Goal: Transaction & Acquisition: Obtain resource

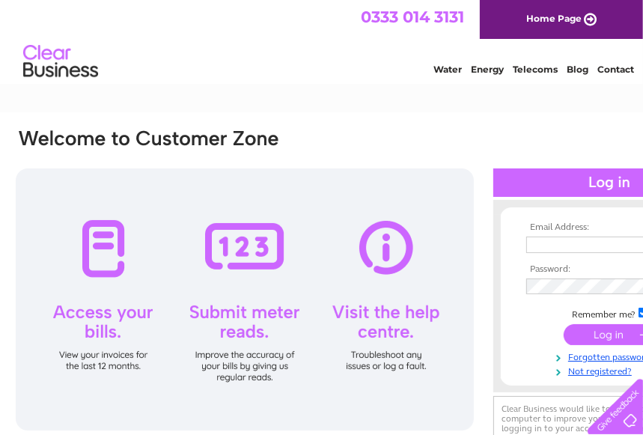
type input "[EMAIL_ADDRESS][DOMAIN_NAME]"
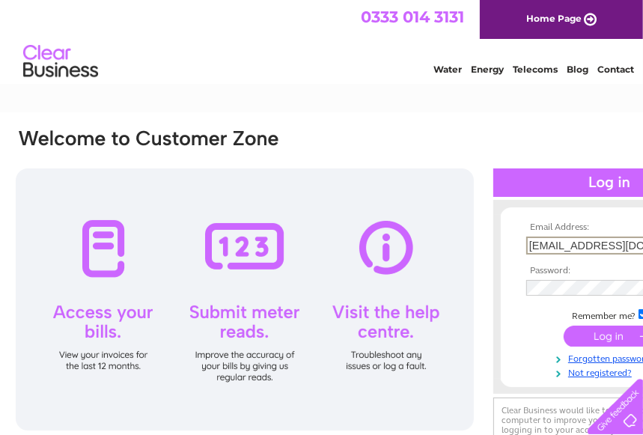
drag, startPoint x: 625, startPoint y: 246, endPoint x: 462, endPoint y: 267, distance: 163.7
click at [462, 267] on div "Email Address: fsberkley@gmail.com Password:" at bounding box center [370, 296] width 712 height 339
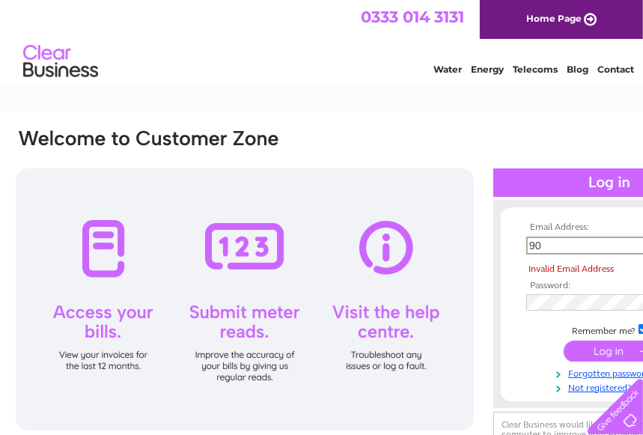
type input "90shardel@gmail.com"
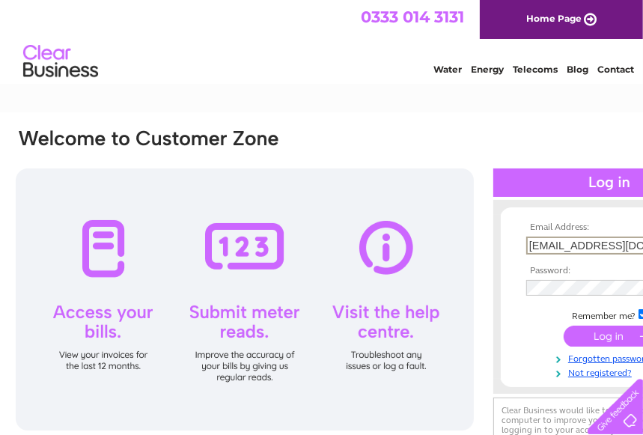
click at [600, 335] on input "submit" at bounding box center [610, 336] width 92 height 21
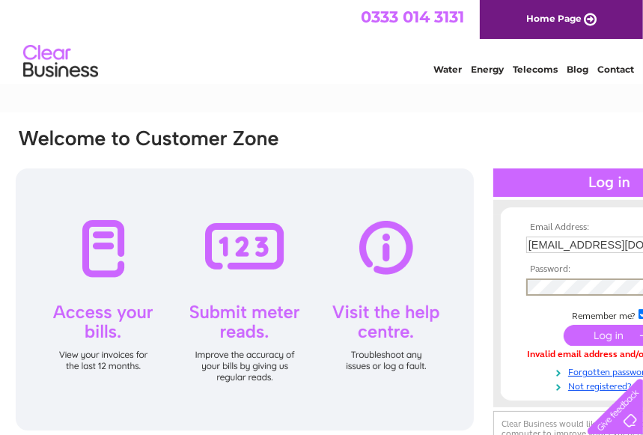
click at [619, 335] on input "submit" at bounding box center [610, 335] width 92 height 21
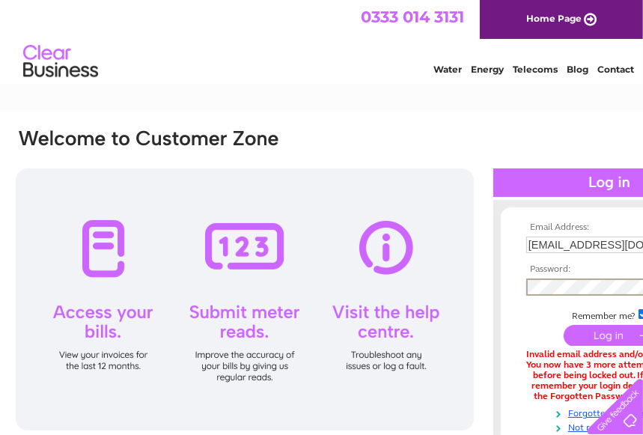
click at [615, 333] on input "submit" at bounding box center [610, 335] width 92 height 21
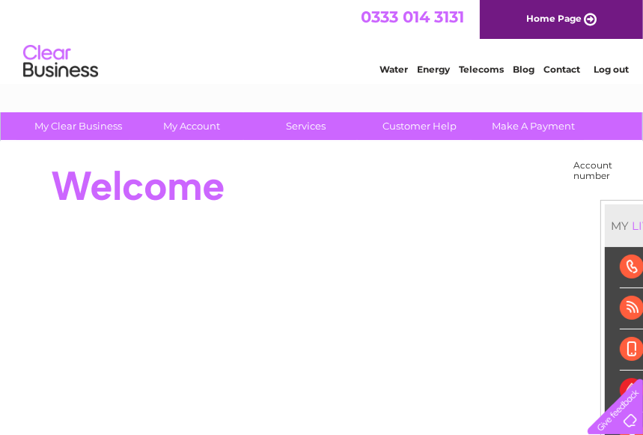
drag, startPoint x: 305, startPoint y: 40, endPoint x: 229, endPoint y: 75, distance: 83.4
click at [229, 75] on div "Water Energy Telecoms Blog Contact Log out" at bounding box center [321, 63] width 643 height 49
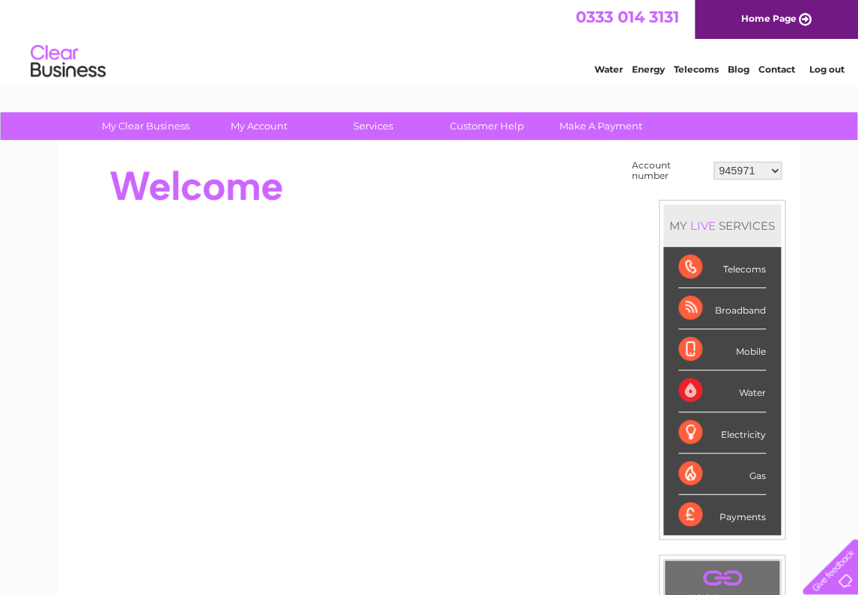
drag, startPoint x: 608, startPoint y: 1, endPoint x: 362, endPoint y: 198, distance: 315.1
click at [362, 198] on div at bounding box center [345, 186] width 545 height 60
click at [642, 171] on select "945971 958726 973482 1079658 30292546 30302529 30305834 30306476" at bounding box center [747, 171] width 68 height 18
select select "30302529"
click at [642, 162] on select "945971 958726 973482 1079658 30292546 30302529 30305834 30306476" at bounding box center [747, 171] width 68 height 18
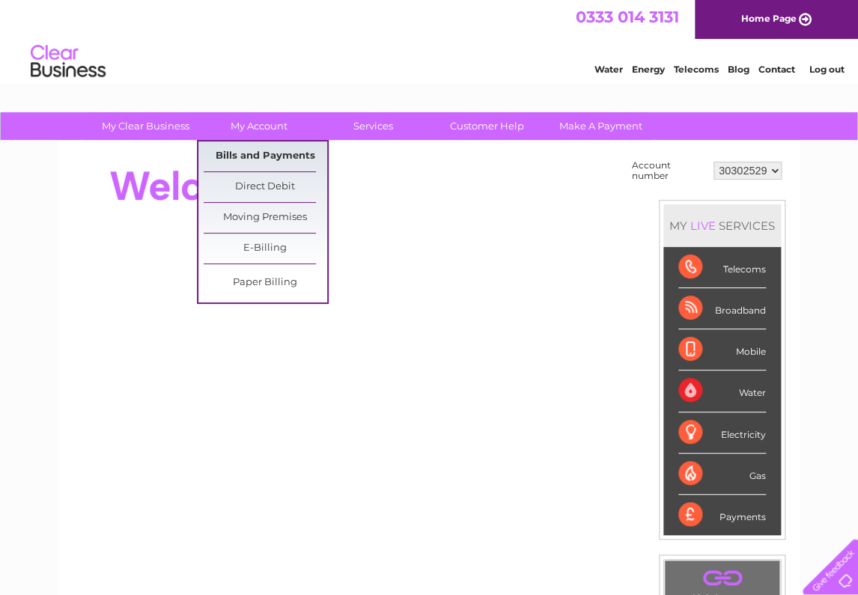
click at [242, 162] on link "Bills and Payments" at bounding box center [265, 156] width 123 height 30
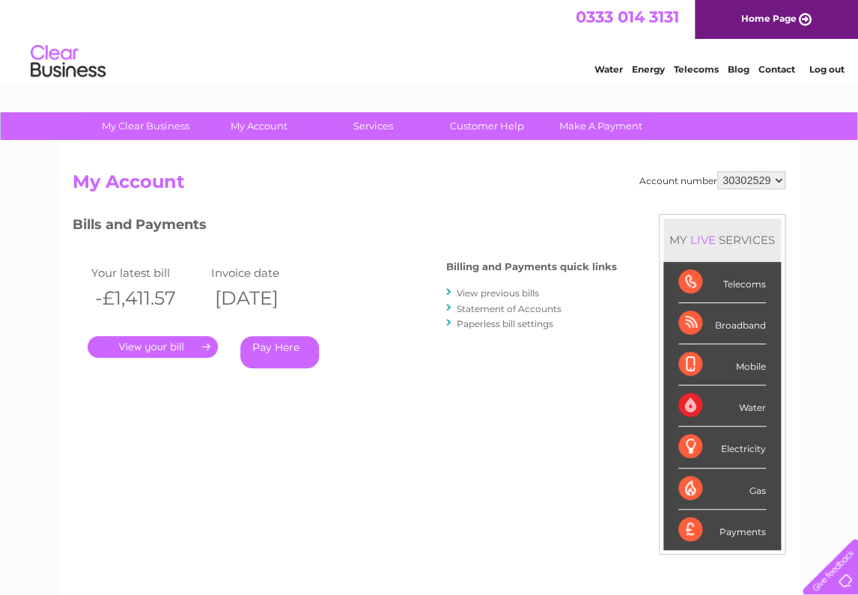
click at [167, 350] on link "." at bounding box center [153, 347] width 130 height 22
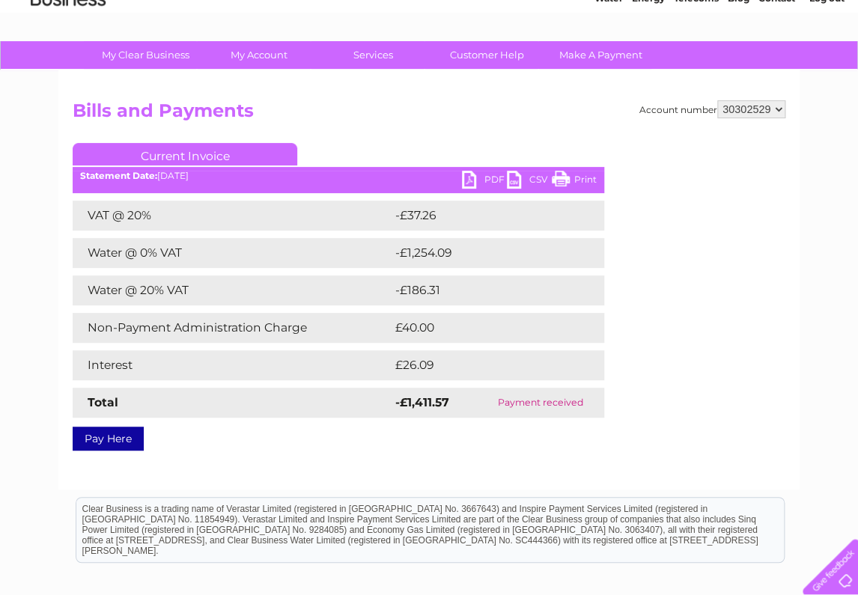
scroll to position [100, 0]
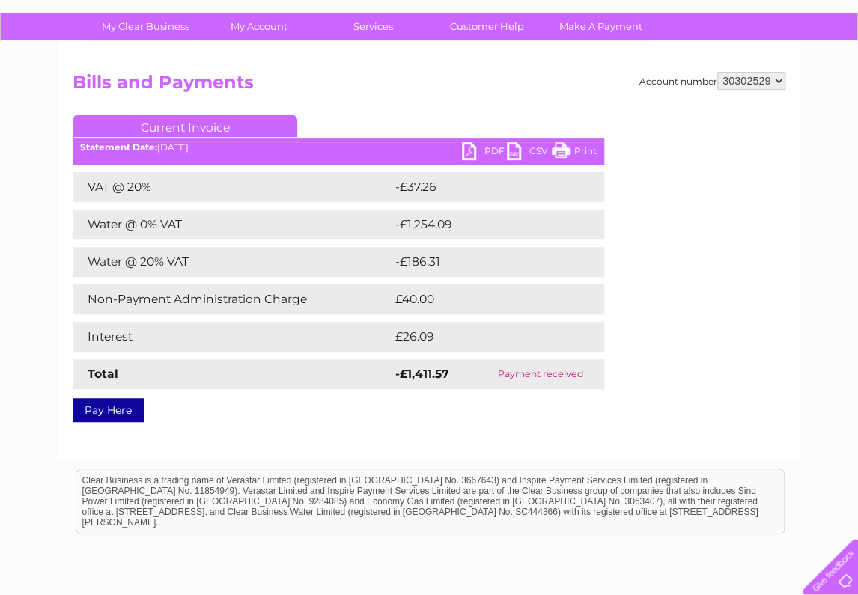
click at [489, 149] on link "PDF" at bounding box center [484, 153] width 45 height 22
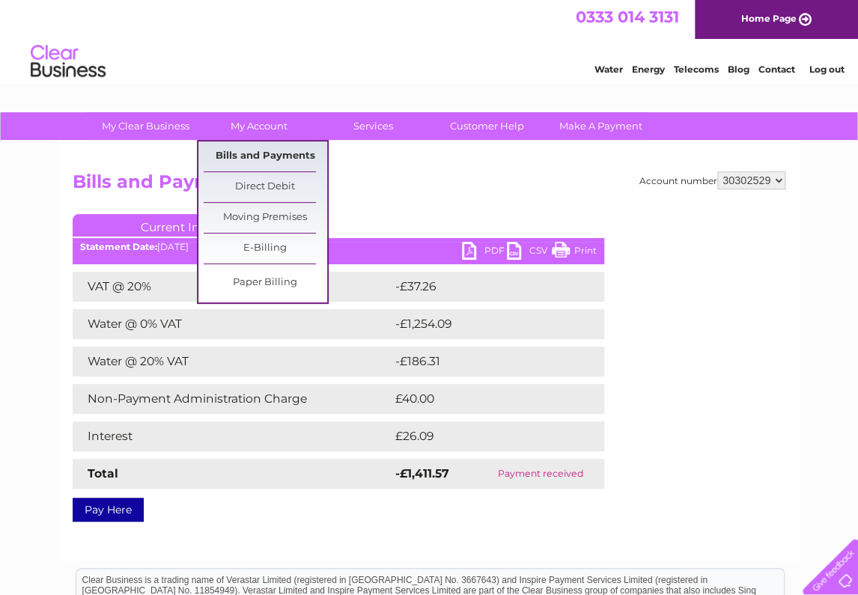
click at [228, 162] on link "Bills and Payments" at bounding box center [265, 156] width 123 height 30
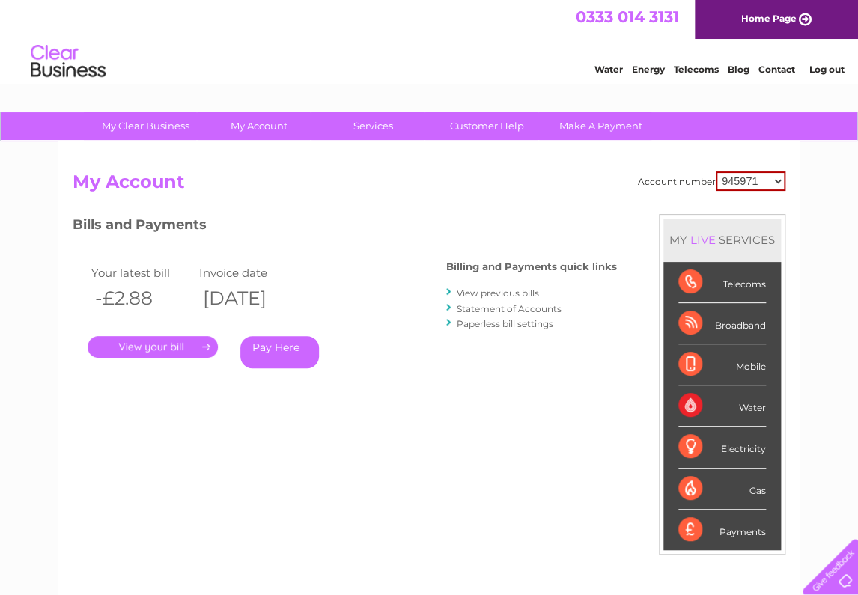
click at [768, 184] on select "945971 958726 973482 1079658 30292546 30302529 30305834 30306476" at bounding box center [750, 180] width 70 height 19
select select "30302529"
click at [715, 171] on select "945971 958726 973482 1079658 30292546 30302529 30305834 30306476" at bounding box center [750, 180] width 70 height 19
click at [478, 306] on link "Statement of Accounts" at bounding box center [509, 308] width 105 height 11
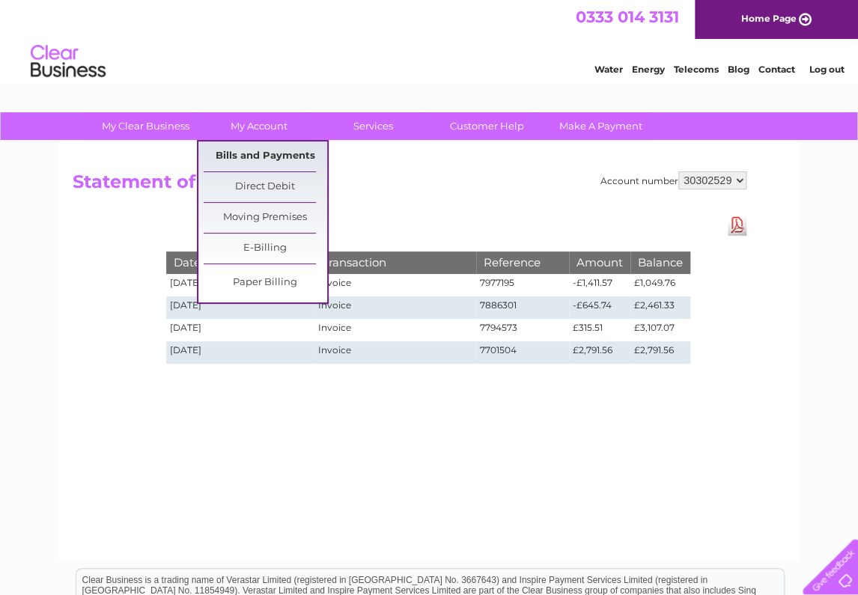
click at [263, 155] on link "Bills and Payments" at bounding box center [265, 156] width 123 height 30
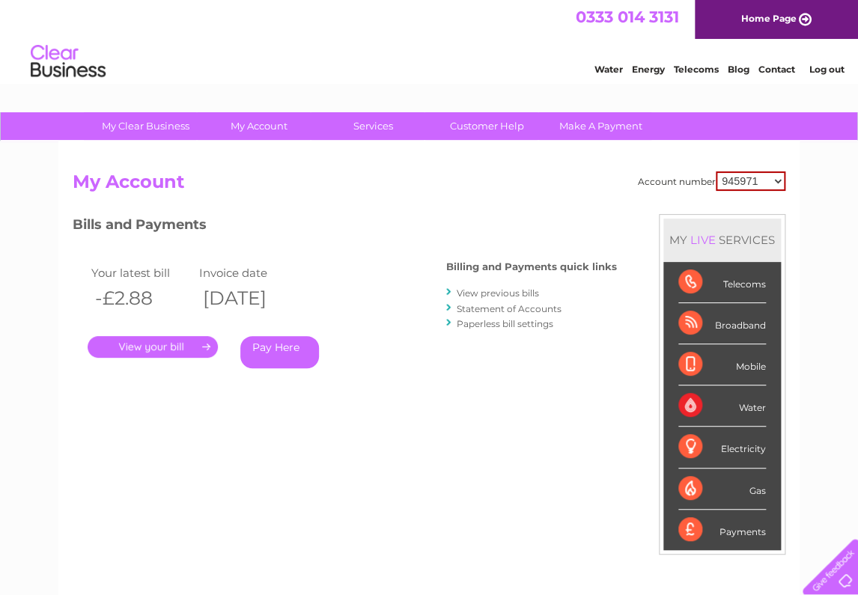
click at [757, 184] on select "945971 958726 973482 1079658 30292546 30302529 30305834 30306476" at bounding box center [750, 180] width 70 height 19
select select "30302529"
click at [715, 171] on select "945971 958726 973482 1079658 30292546 30302529 30305834 30306476" at bounding box center [750, 180] width 70 height 19
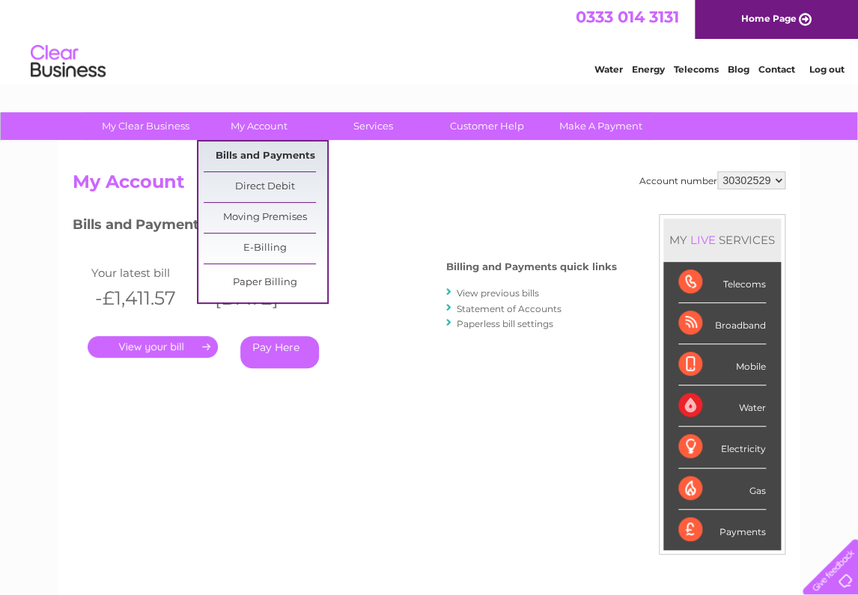
click at [267, 156] on link "Bills and Payments" at bounding box center [265, 156] width 123 height 30
click at [268, 153] on link "Bills and Payments" at bounding box center [265, 156] width 123 height 30
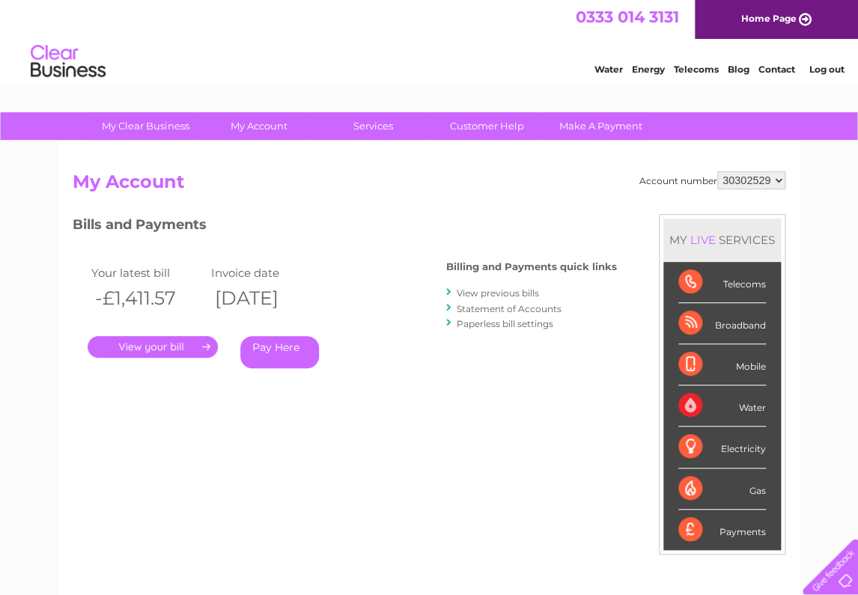
click at [479, 293] on link "View previous bills" at bounding box center [498, 292] width 82 height 11
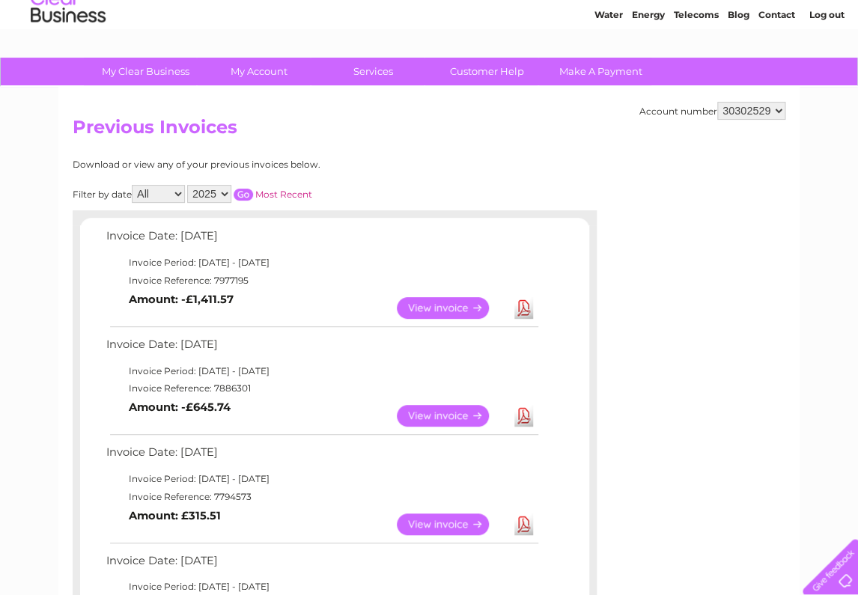
scroll to position [100, 0]
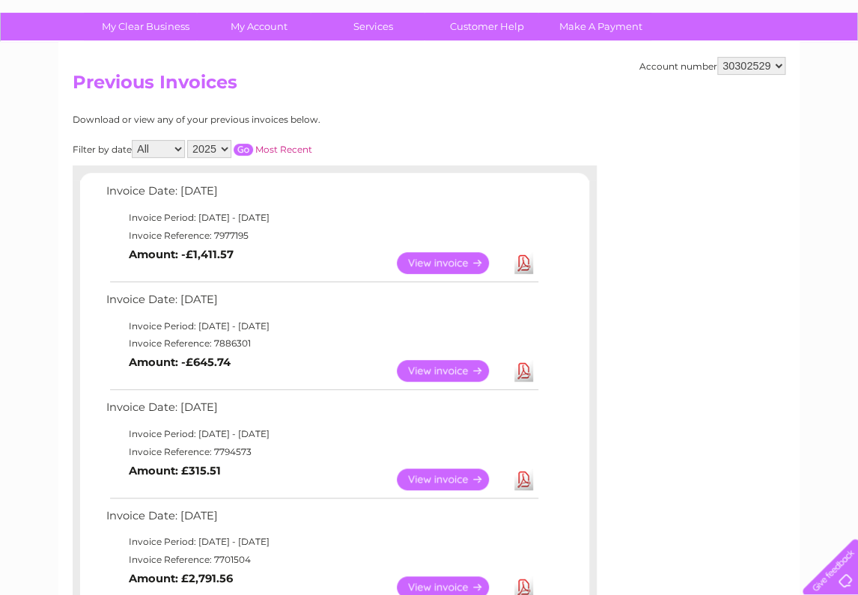
click at [230, 151] on select "2025" at bounding box center [209, 149] width 44 height 18
click at [227, 148] on select "2025" at bounding box center [209, 149] width 44 height 18
click at [231, 147] on select "2025" at bounding box center [209, 149] width 44 height 18
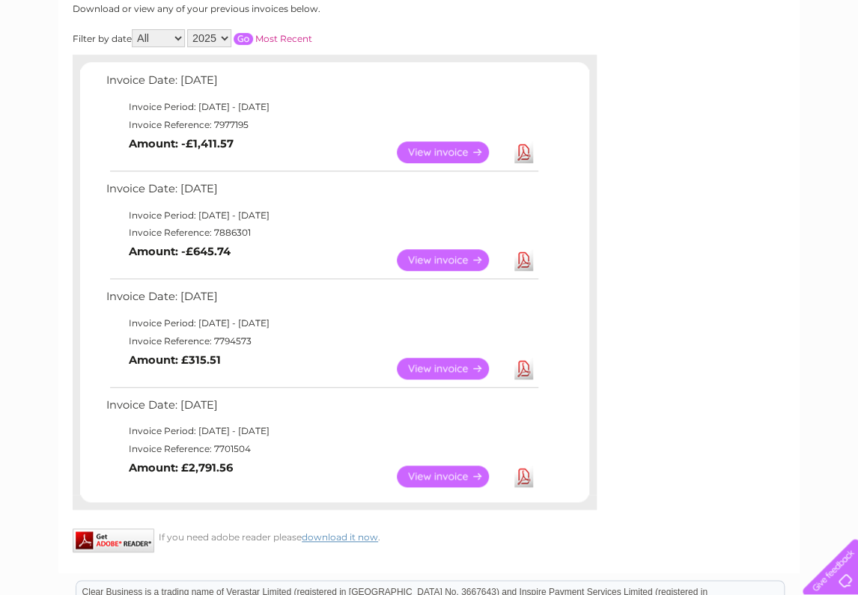
scroll to position [0, 0]
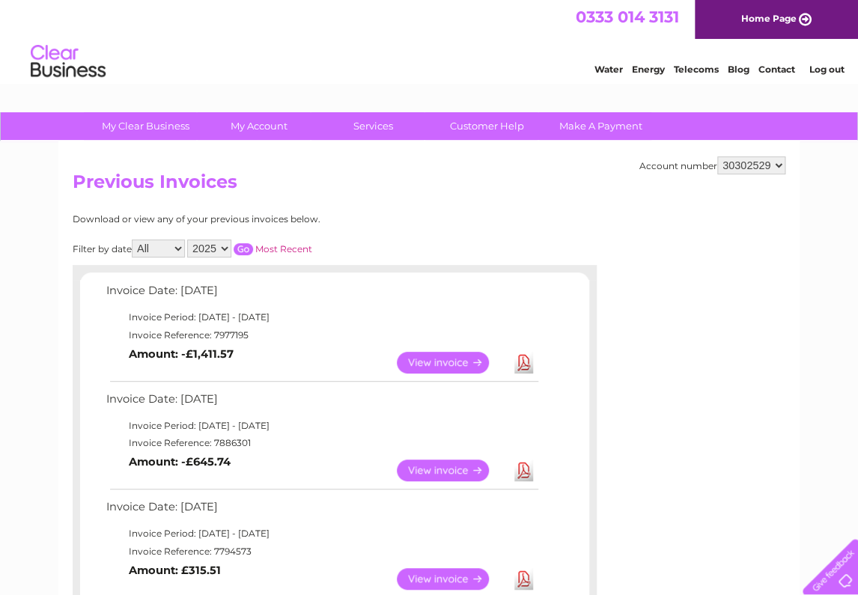
click at [435, 361] on link "View" at bounding box center [452, 363] width 110 height 22
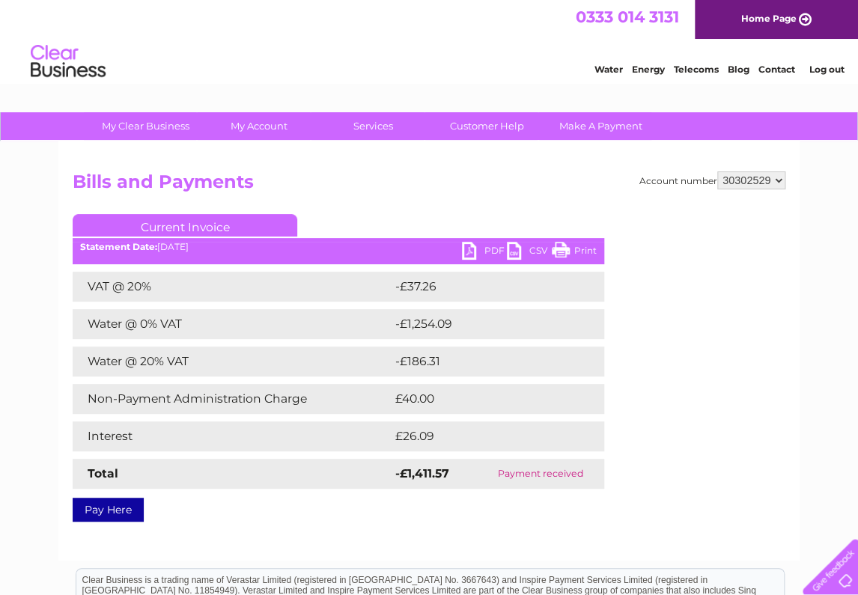
click at [482, 248] on link "PDF" at bounding box center [484, 253] width 45 height 22
